Goal: Task Accomplishment & Management: Use online tool/utility

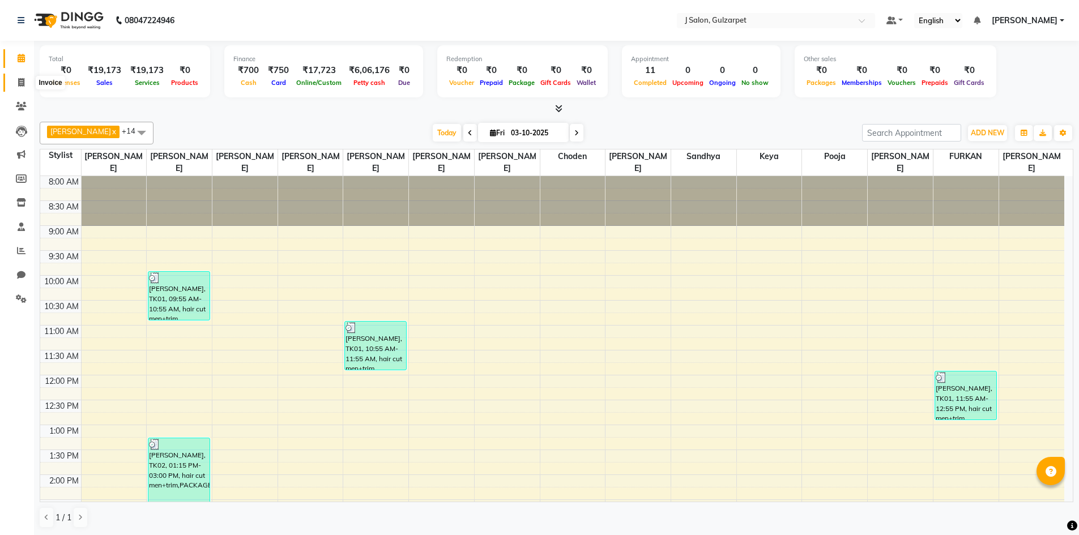
click at [27, 85] on span at bounding box center [21, 82] width 20 height 13
select select "service"
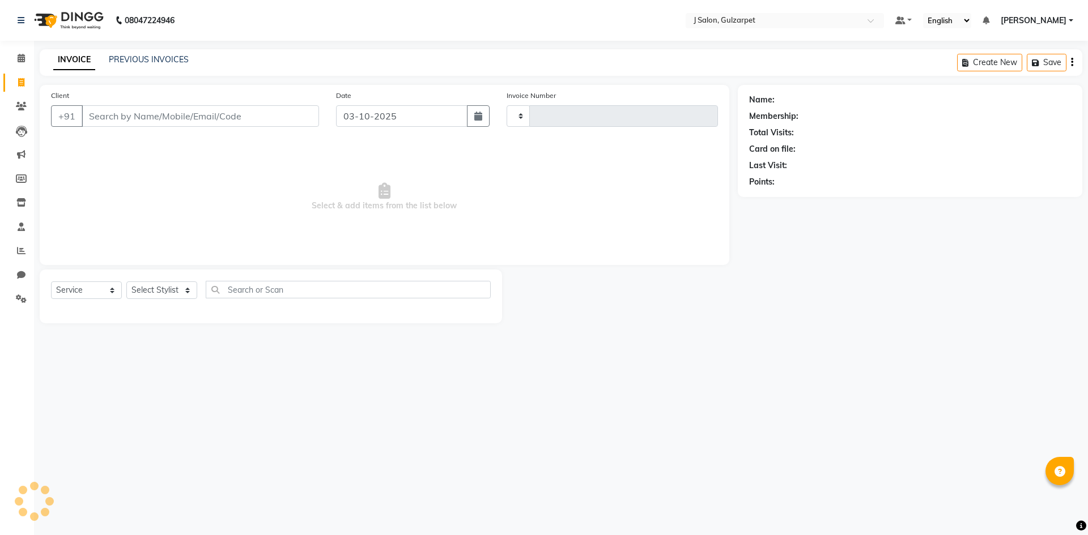
type input "1705"
select select "8558"
click at [28, 59] on span at bounding box center [21, 58] width 20 height 13
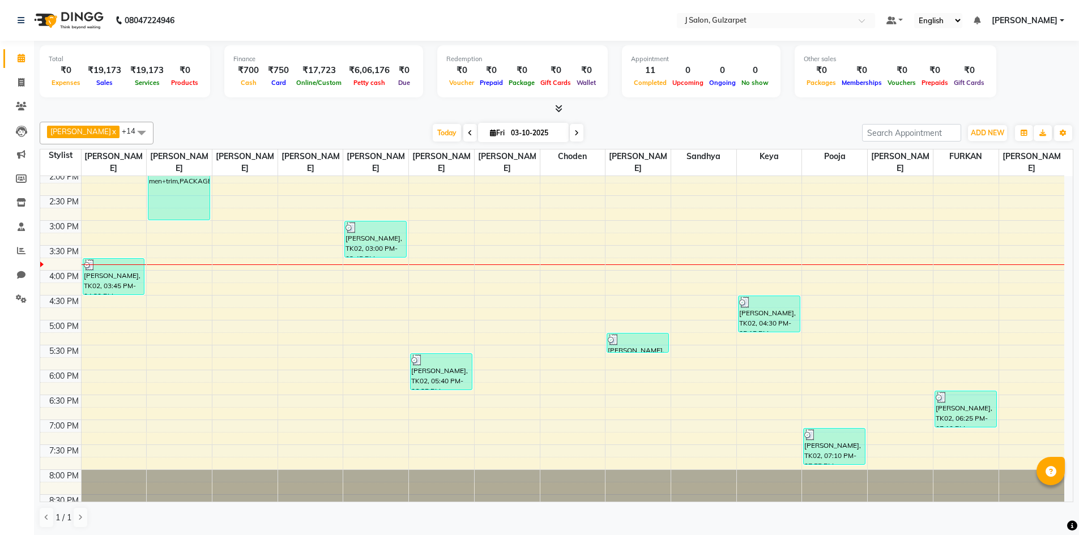
scroll to position [310, 0]
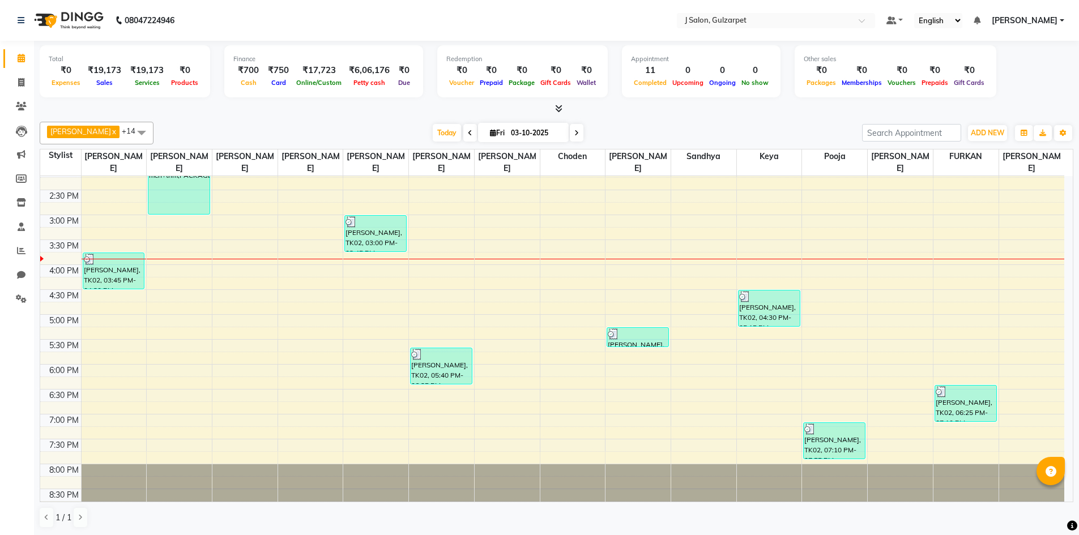
click at [305, 268] on div "8:00 AM 8:30 AM 9:00 AM 9:30 AM 10:00 AM 10:30 AM 11:00 AM 11:30 AM 12:00 PM 12…" at bounding box center [552, 190] width 1024 height 648
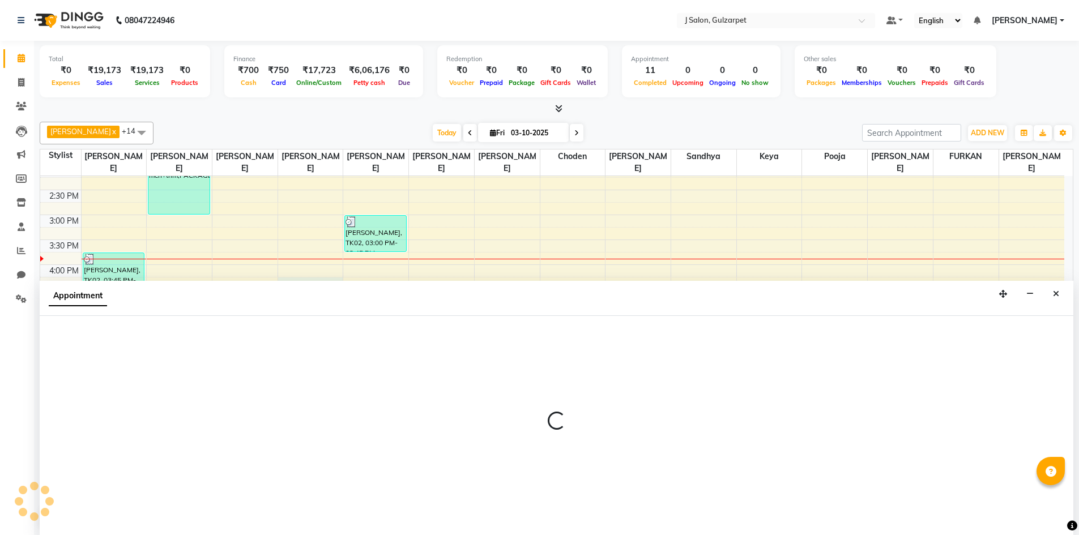
scroll to position [1, 0]
select select "84897"
select select "975"
select select "tentative"
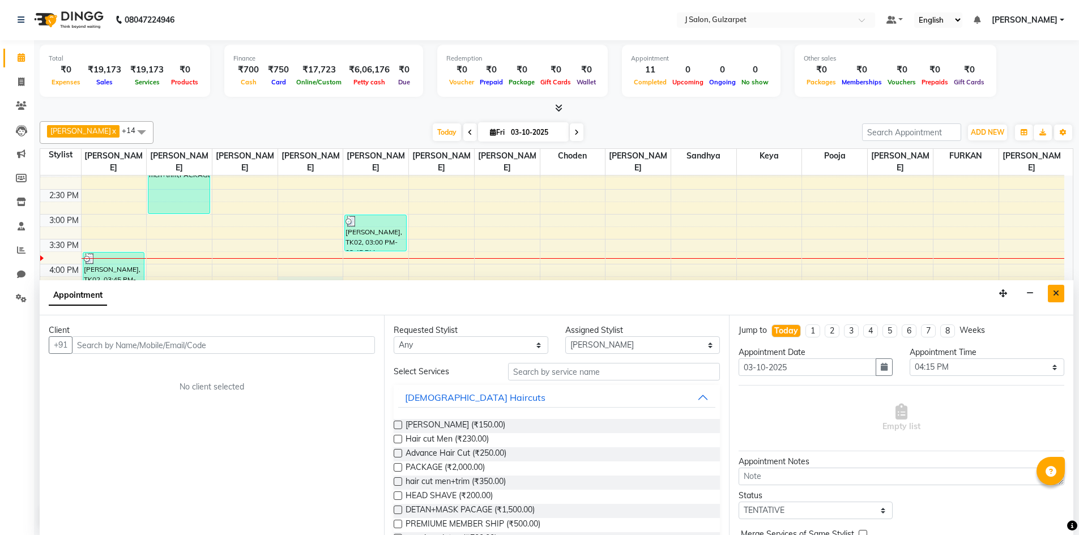
click at [1059, 293] on icon "Close" at bounding box center [1056, 294] width 6 height 8
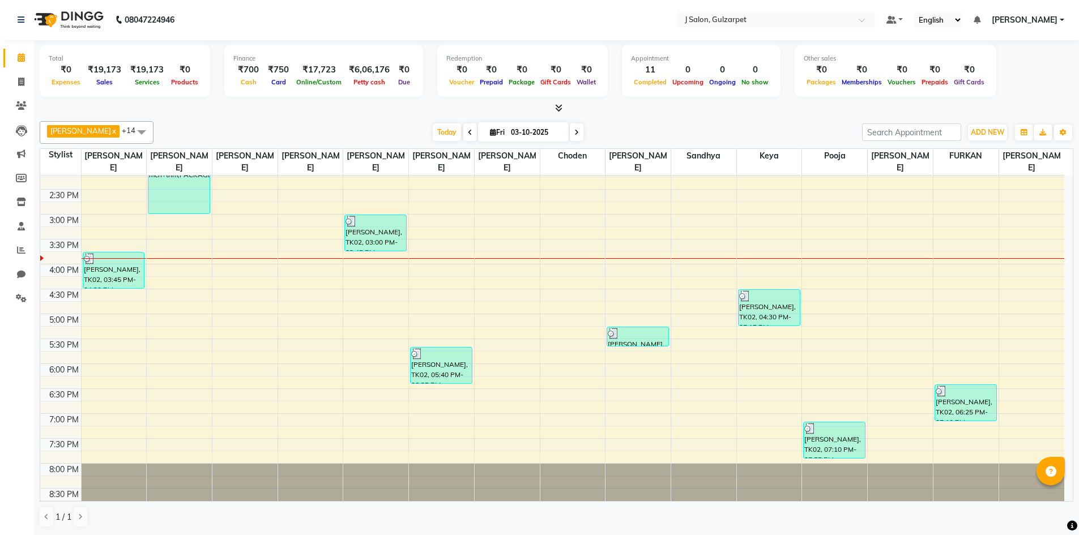
scroll to position [0, 0]
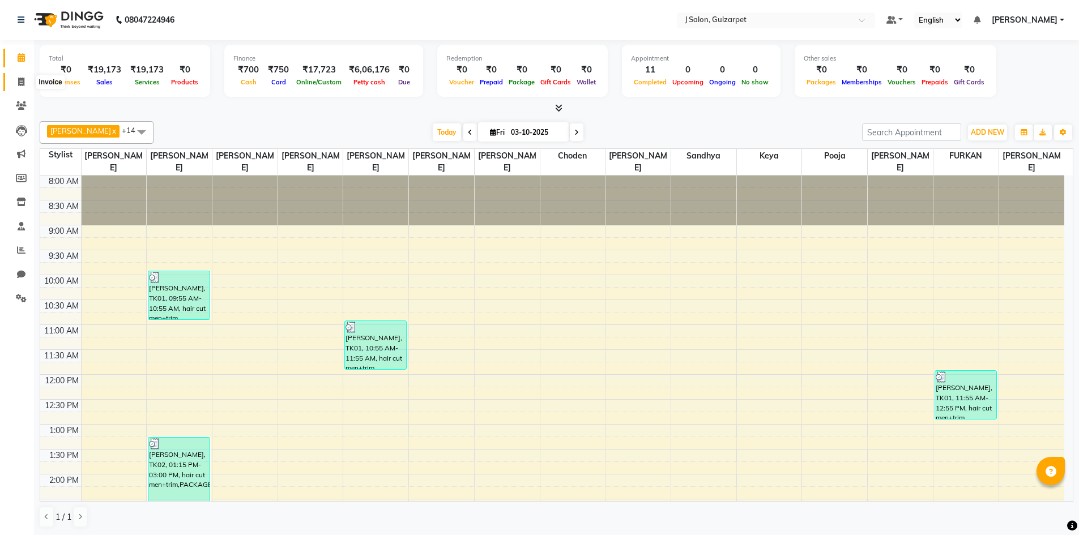
click at [17, 84] on span at bounding box center [21, 82] width 20 height 13
select select "service"
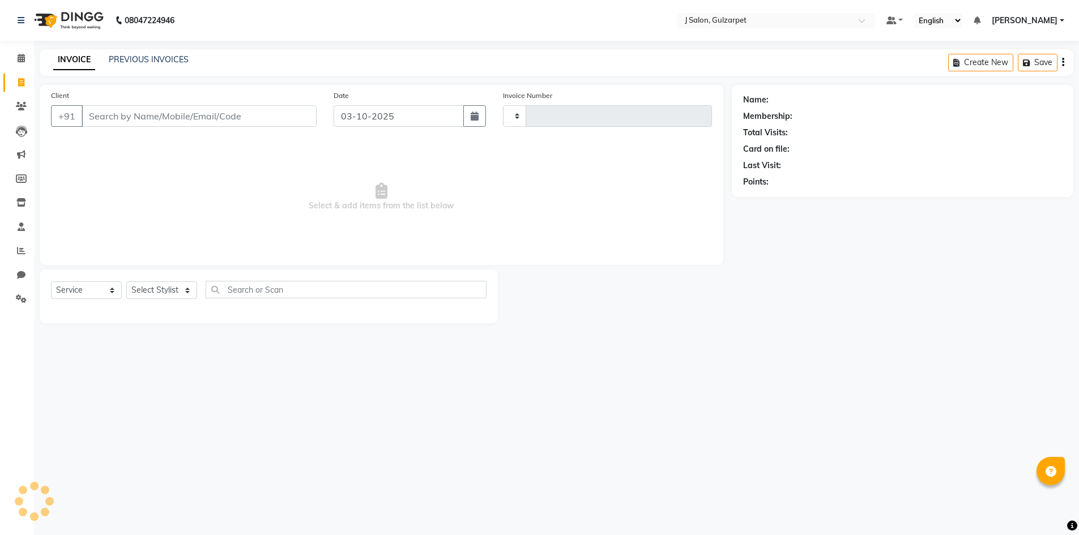
type input "1705"
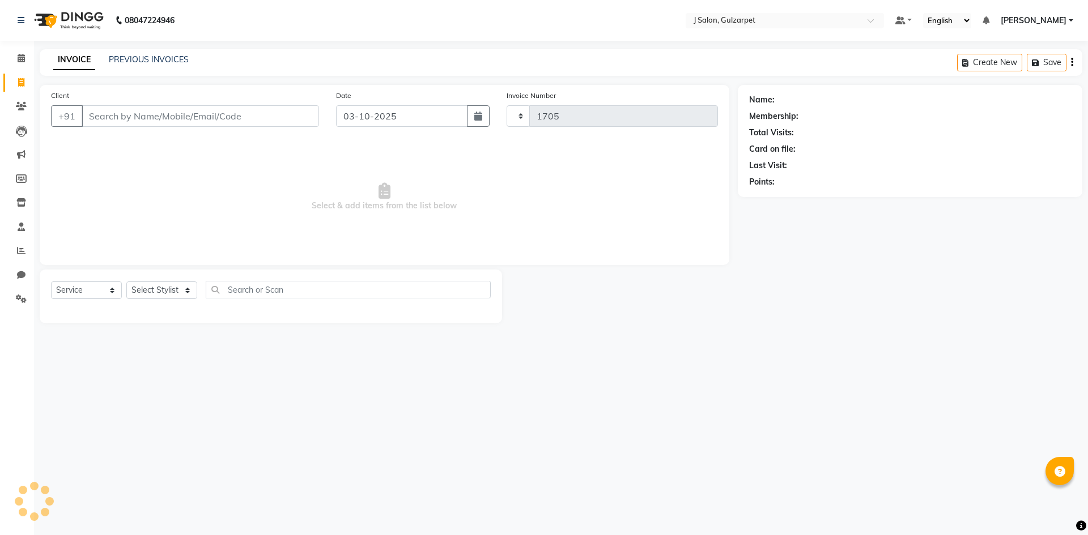
select select "8558"
click at [117, 117] on input "Client" at bounding box center [200, 116] width 237 height 22
